Goal: Information Seeking & Learning: Learn about a topic

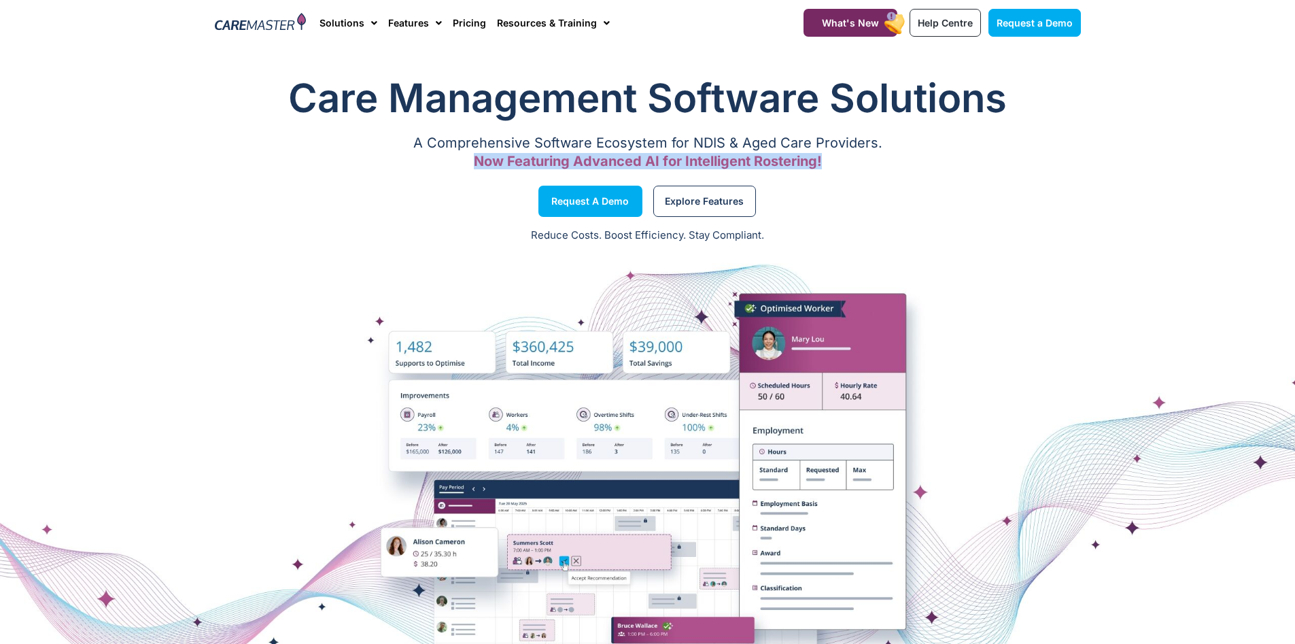
drag, startPoint x: 471, startPoint y: 152, endPoint x: 862, endPoint y: 154, distance: 390.9
click at [862, 154] on div "A Comprehensive Software Ecosystem for NDIS & Aged Care Providers. Now Featurin…" at bounding box center [648, 152] width 866 height 27
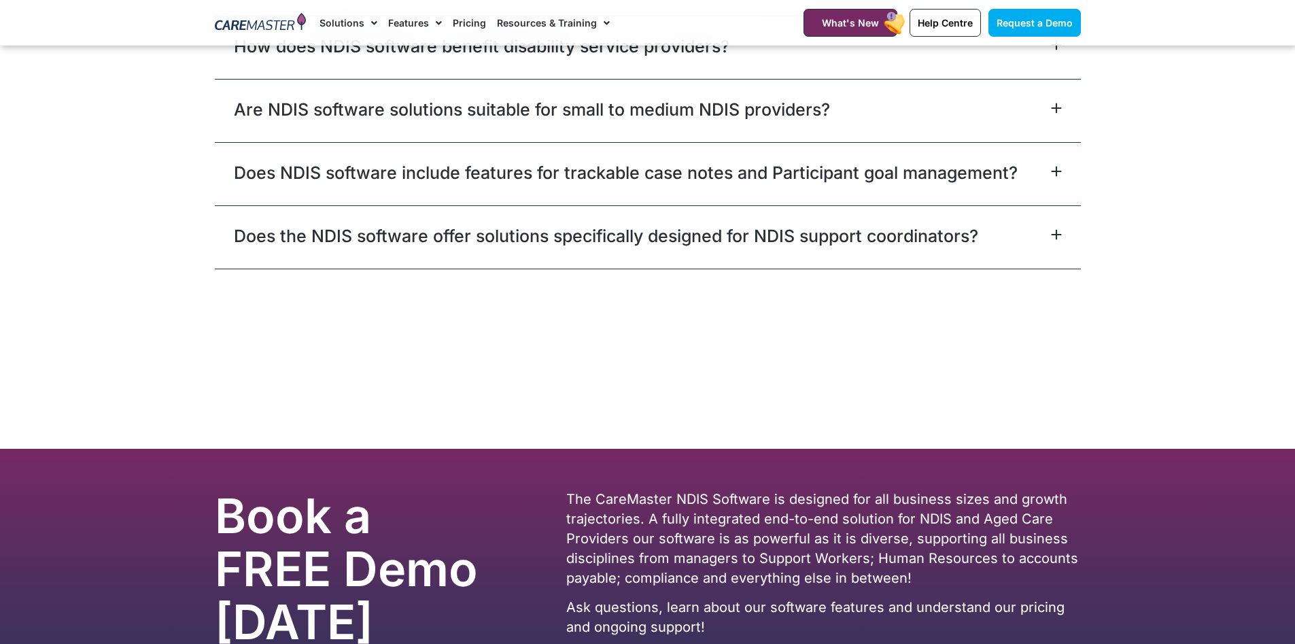
scroll to position [8357, 0]
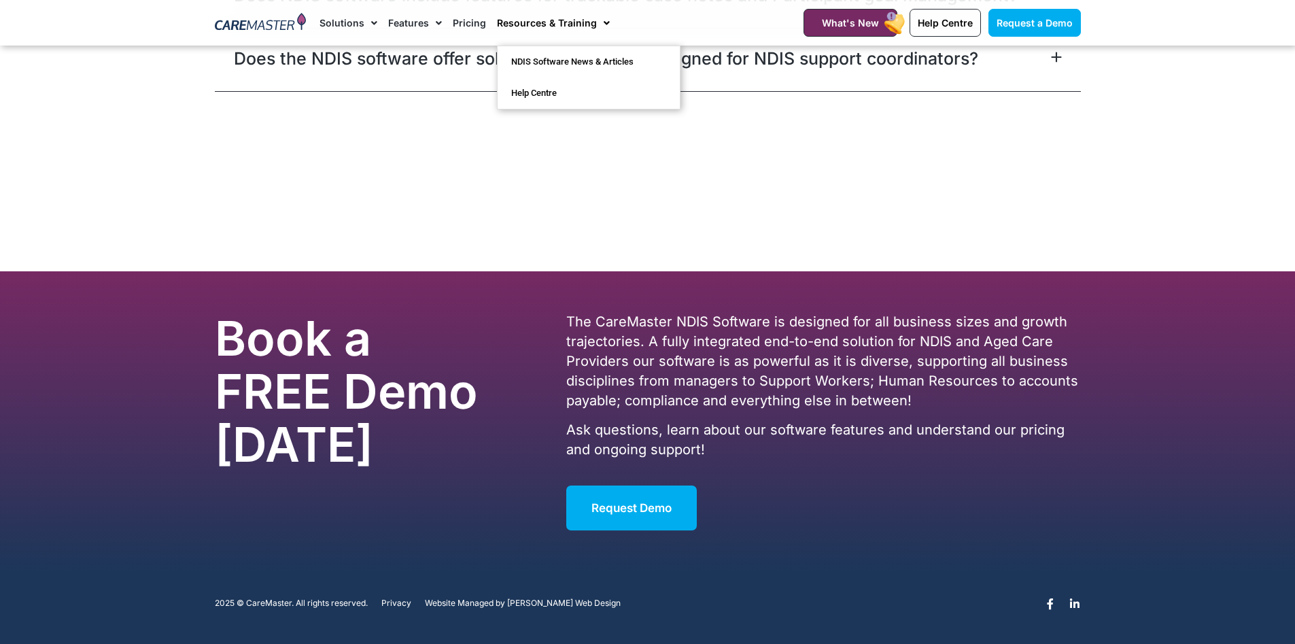
click at [597, 17] on span "Menu" at bounding box center [603, 23] width 13 height 23
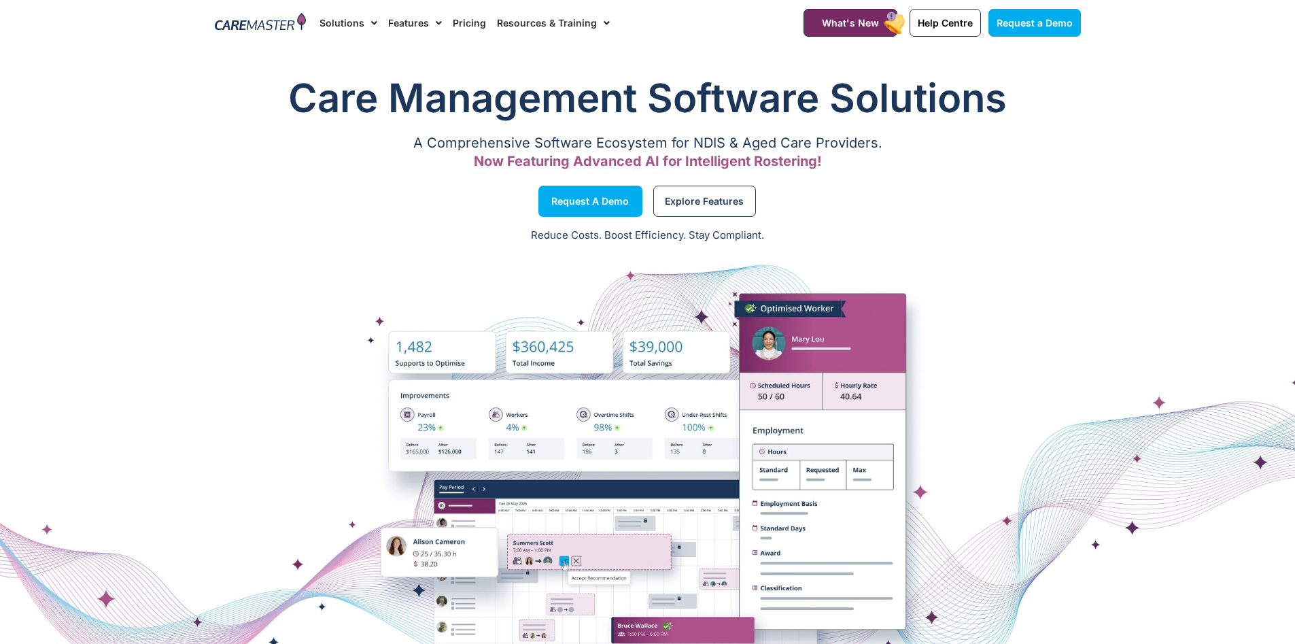
click at [581, 20] on link "Resources & Training" at bounding box center [553, 23] width 113 height 46
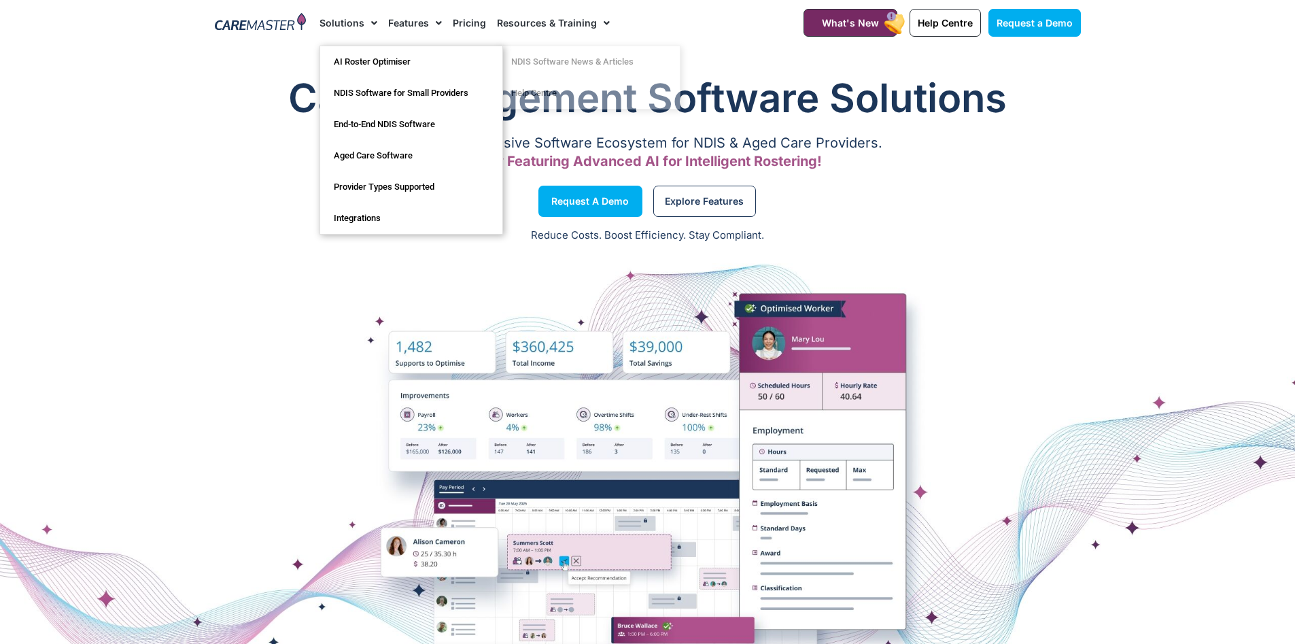
click at [365, 25] on span "Menu" at bounding box center [370, 23] width 13 height 23
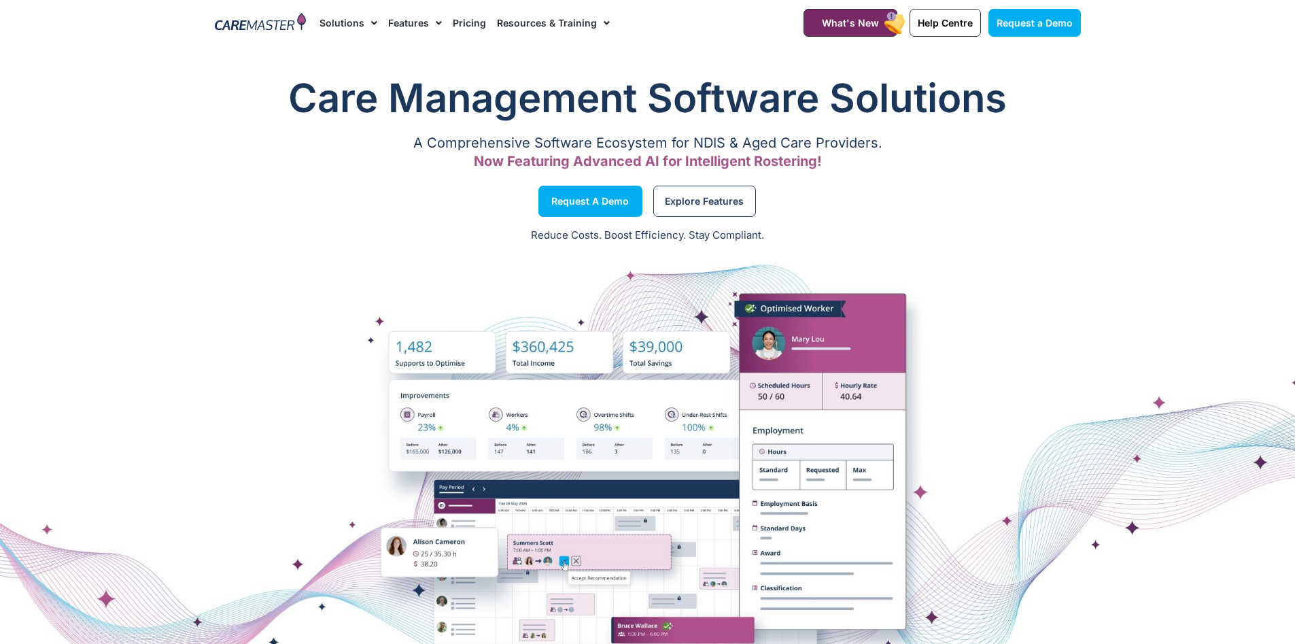
click at [368, 21] on span "Menu" at bounding box center [370, 23] width 13 height 23
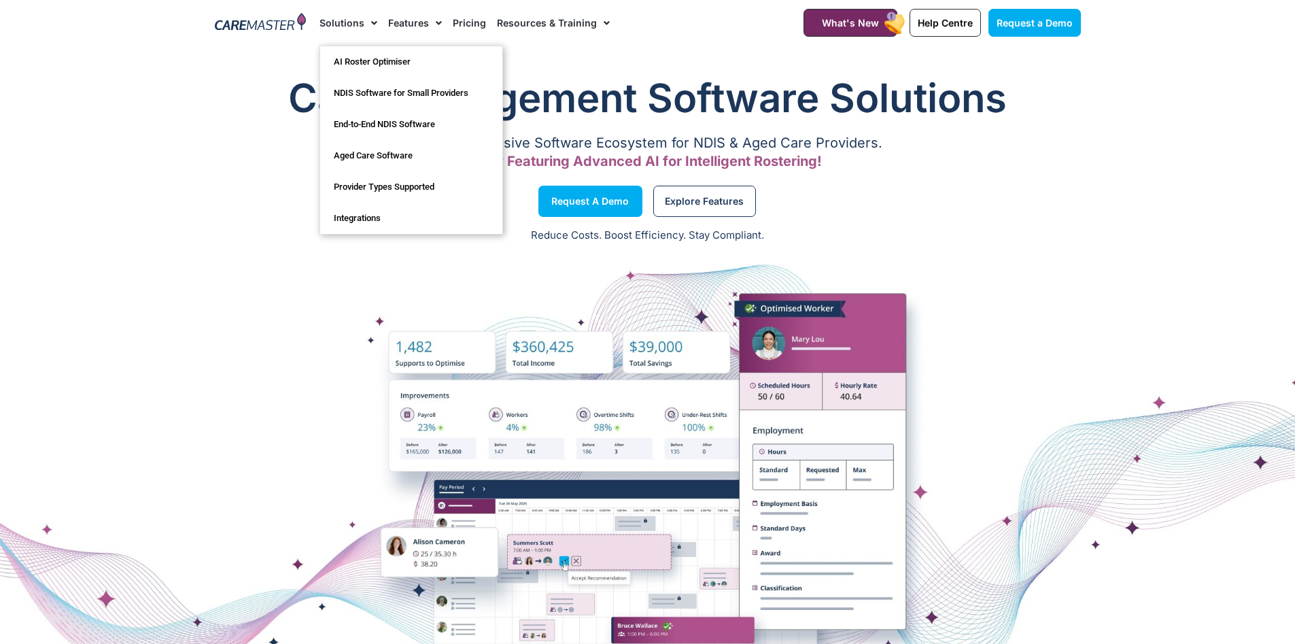
click at [401, 22] on link "Features" at bounding box center [415, 23] width 54 height 46
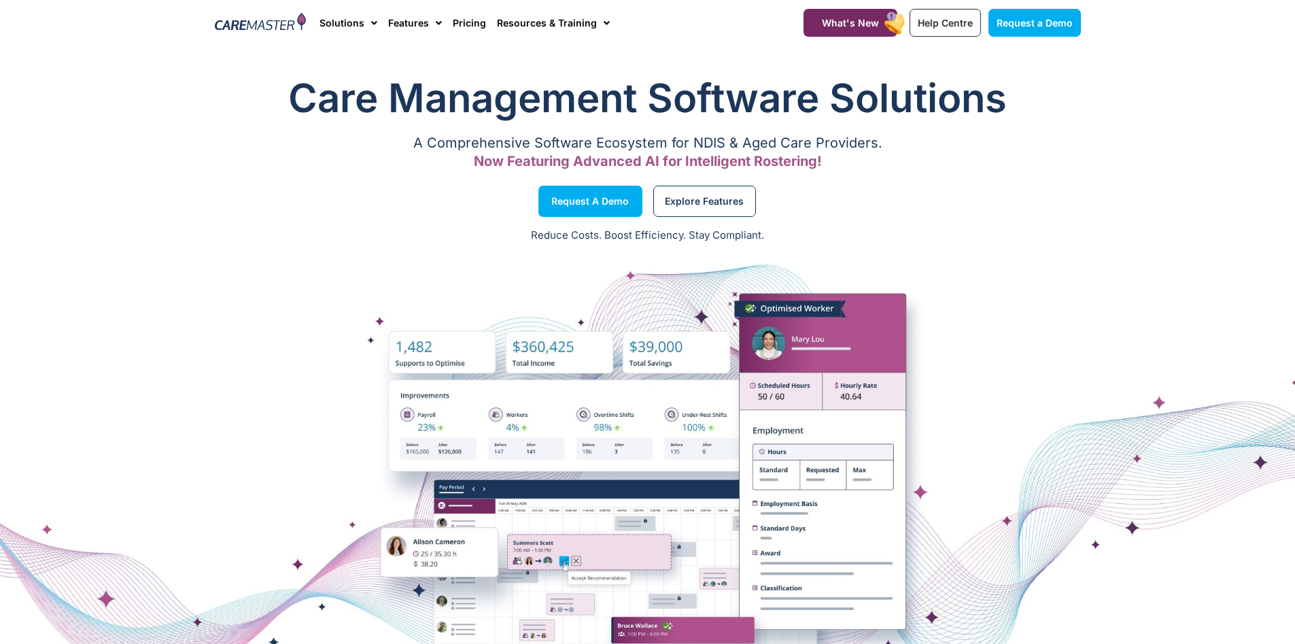
click at [1075, 145] on p "A Comprehensive Software Ecosystem for NDIS & Aged Care Providers." at bounding box center [648, 143] width 866 height 9
click at [899, 26] on rect at bounding box center [894, 23] width 25 height 26
